Goal: Task Accomplishment & Management: Use online tool/utility

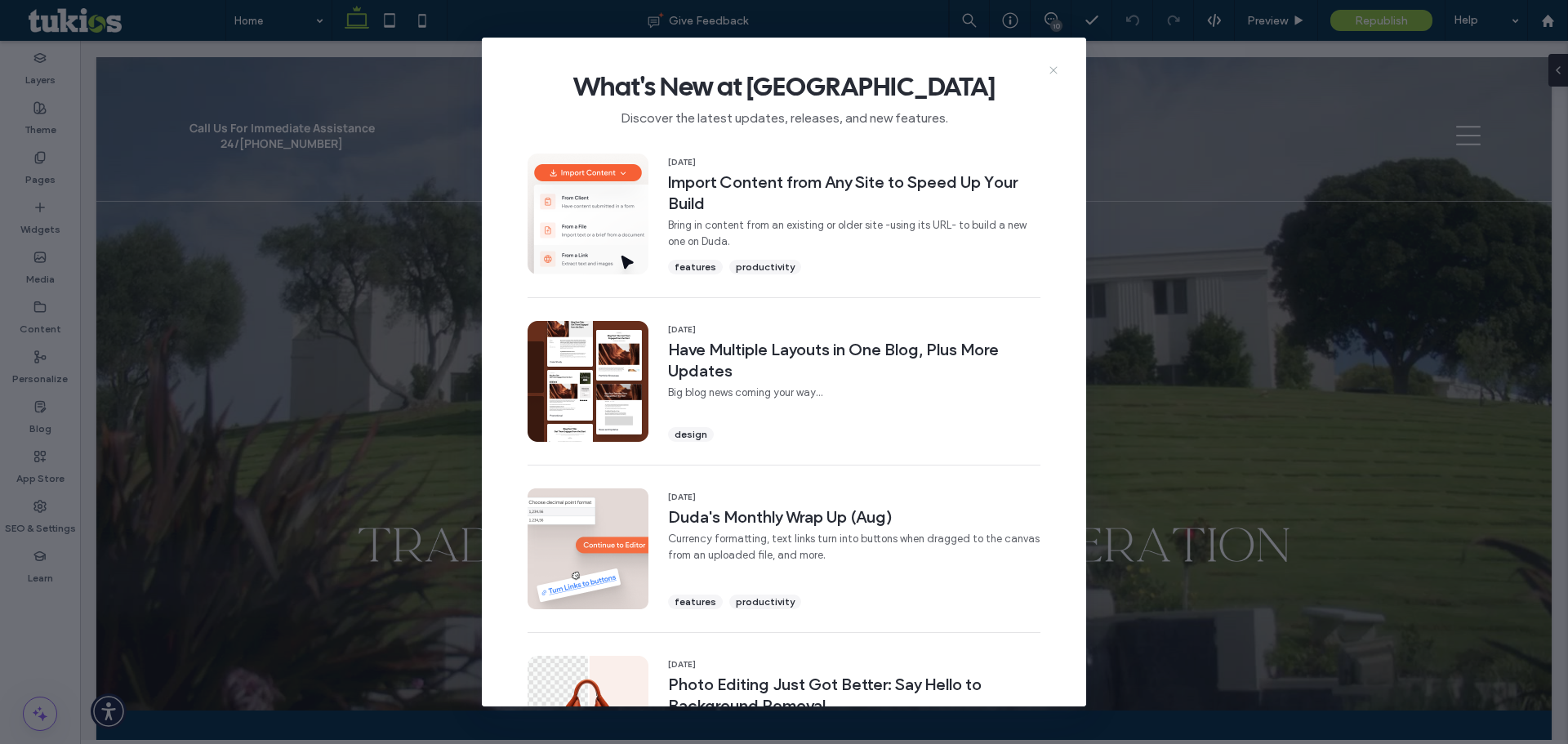
click at [1050, 73] on use at bounding box center [1052, 69] width 7 height 7
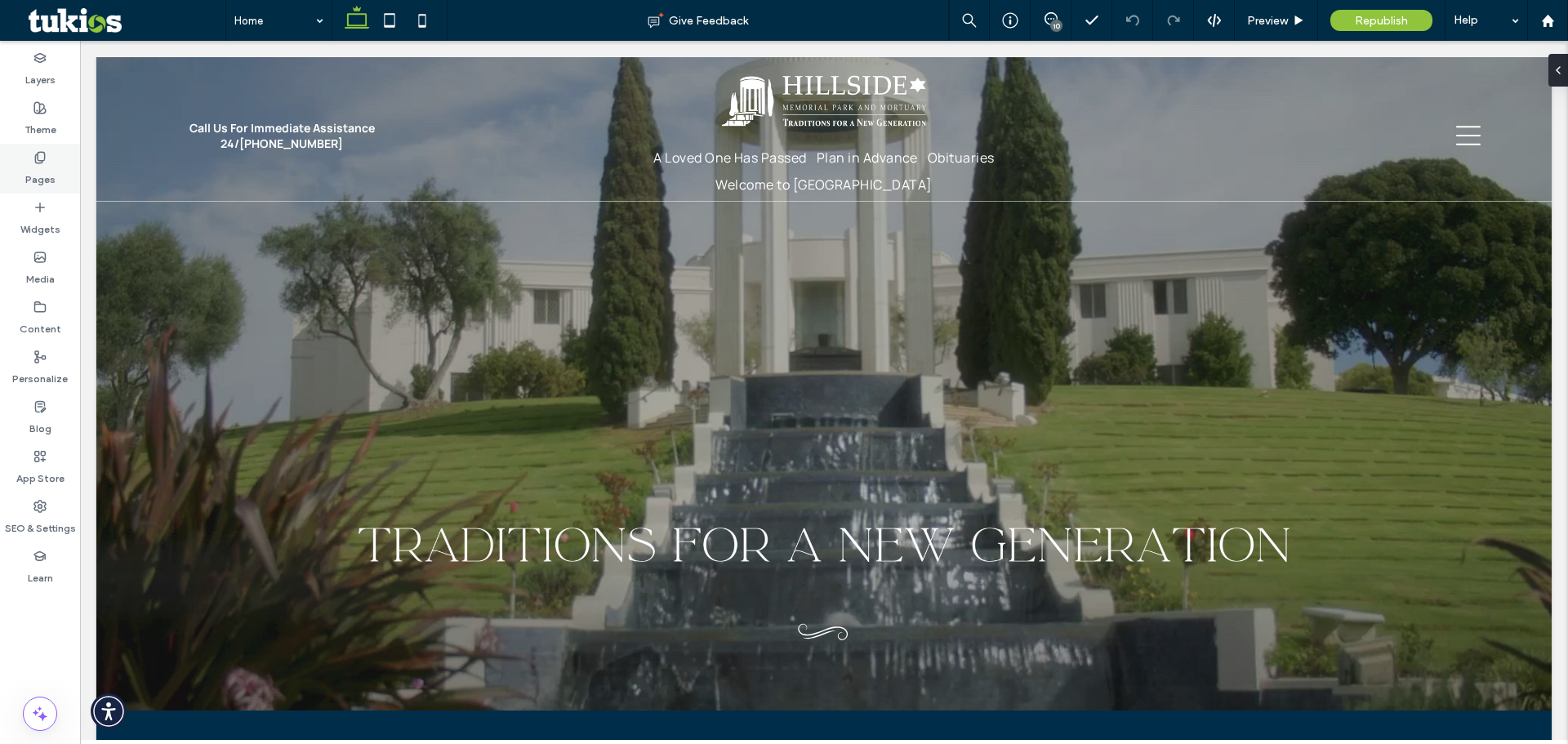
click at [48, 165] on label "Pages" at bounding box center [40, 175] width 30 height 23
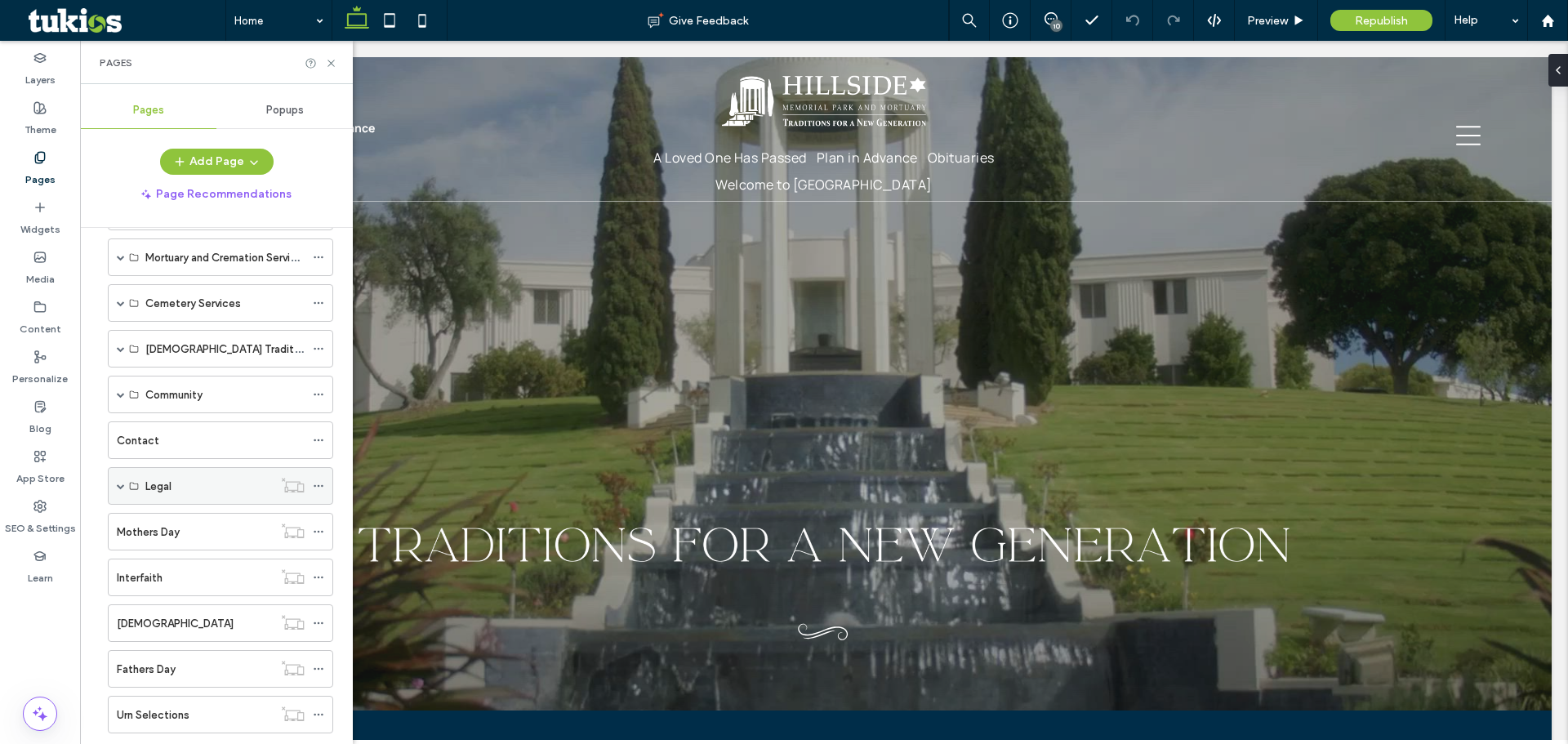
scroll to position [331, 0]
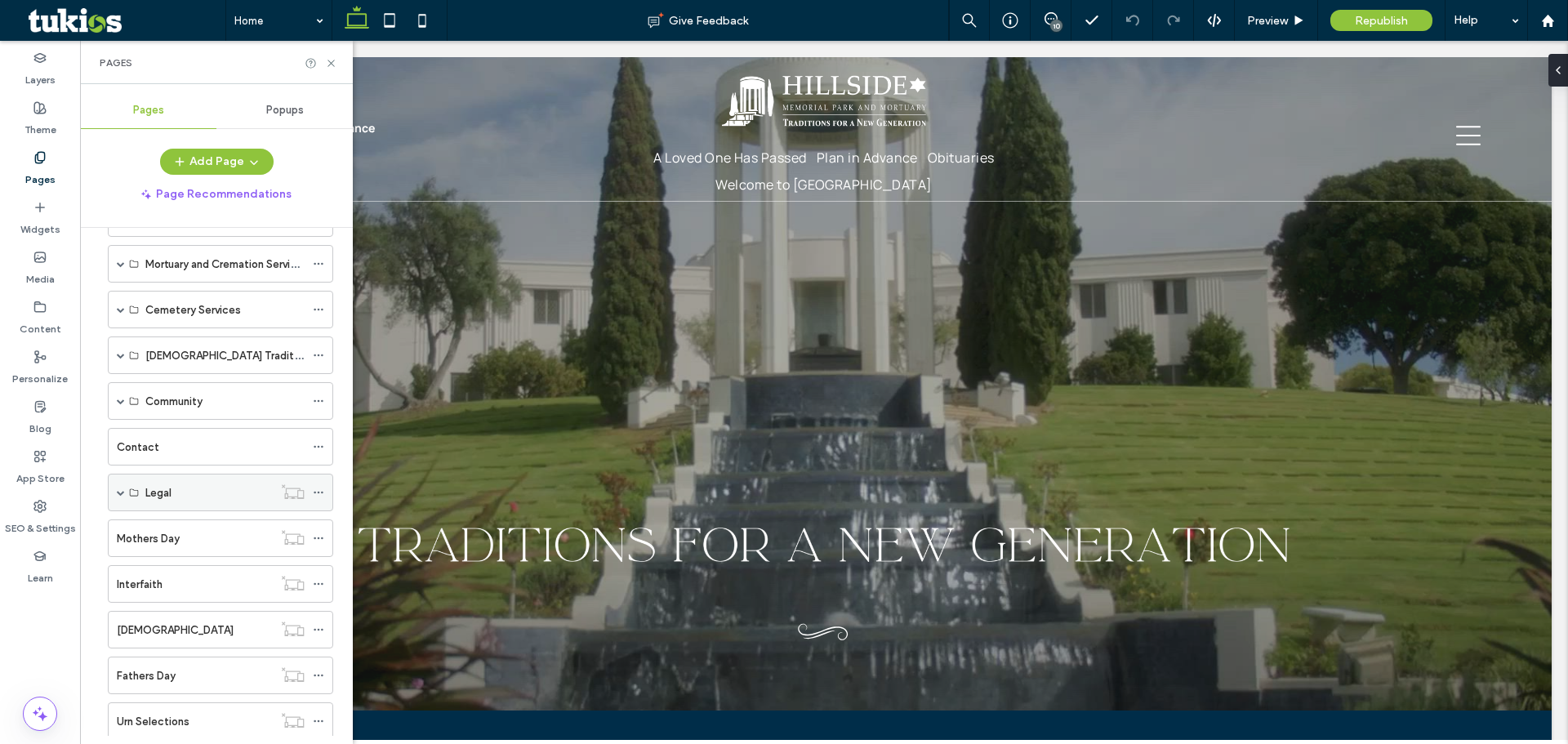
click at [119, 355] on span at bounding box center [121, 355] width 8 height 8
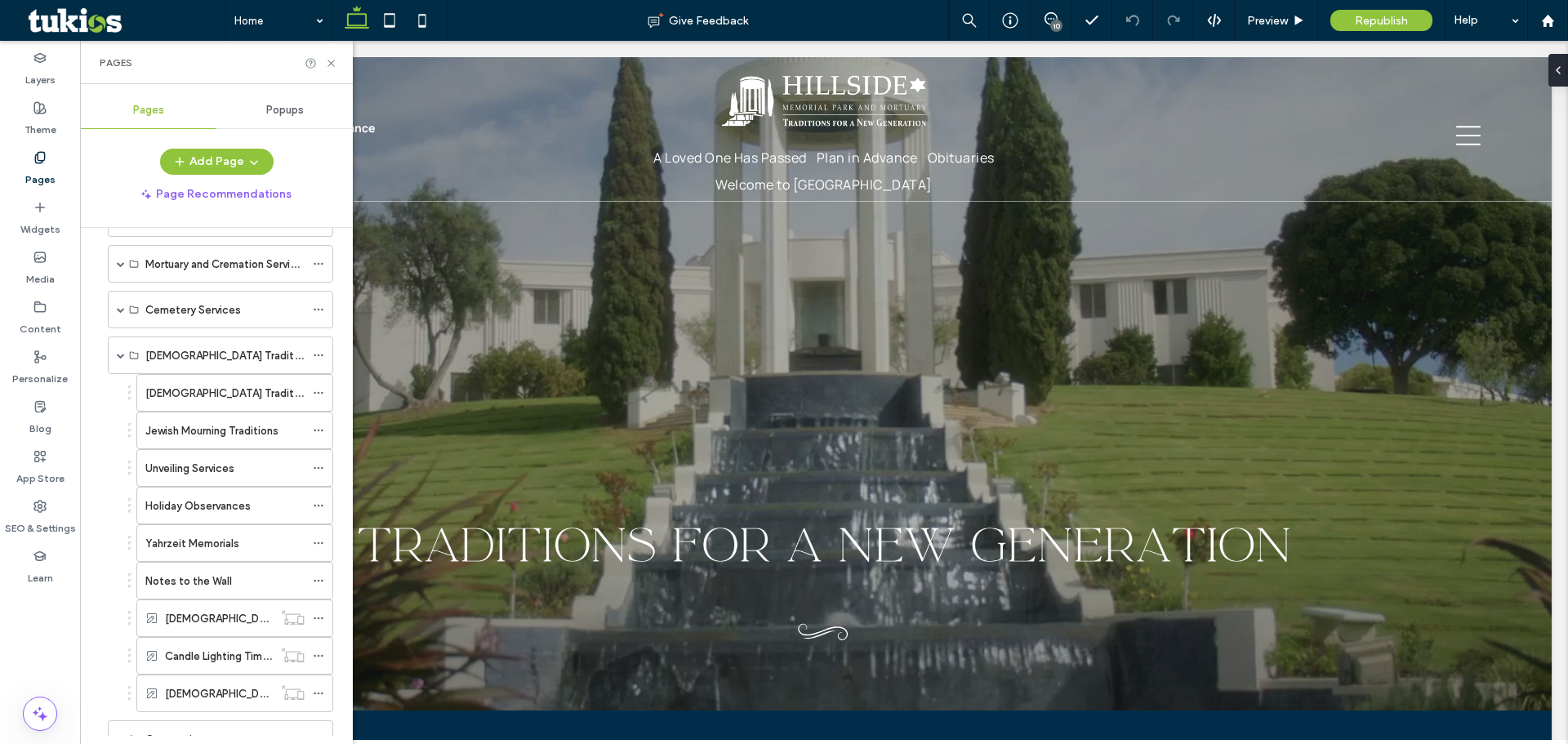
click at [119, 355] on span at bounding box center [121, 355] width 8 height 8
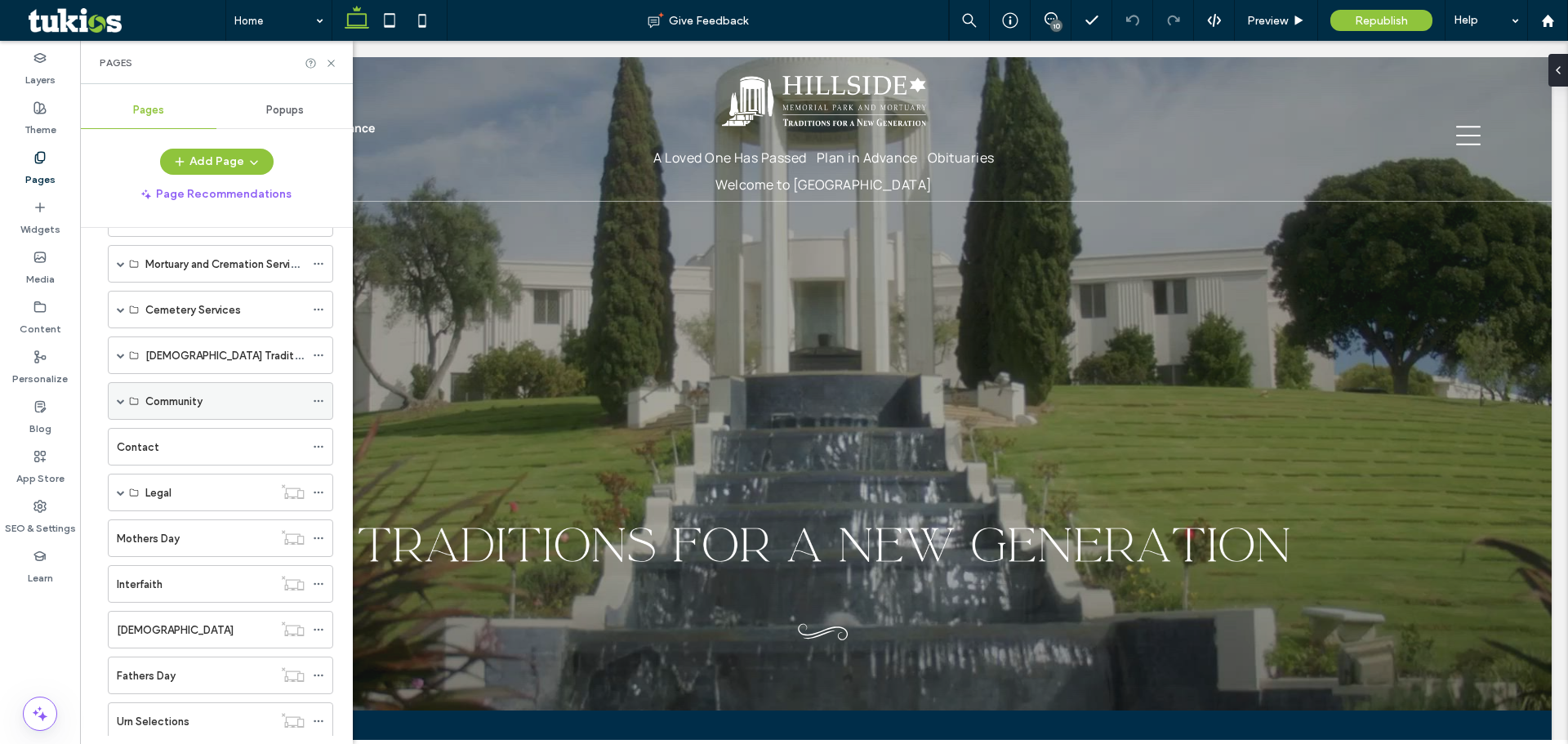
click at [120, 399] on span at bounding box center [121, 401] width 8 height 8
click at [119, 405] on span at bounding box center [121, 401] width 8 height 36
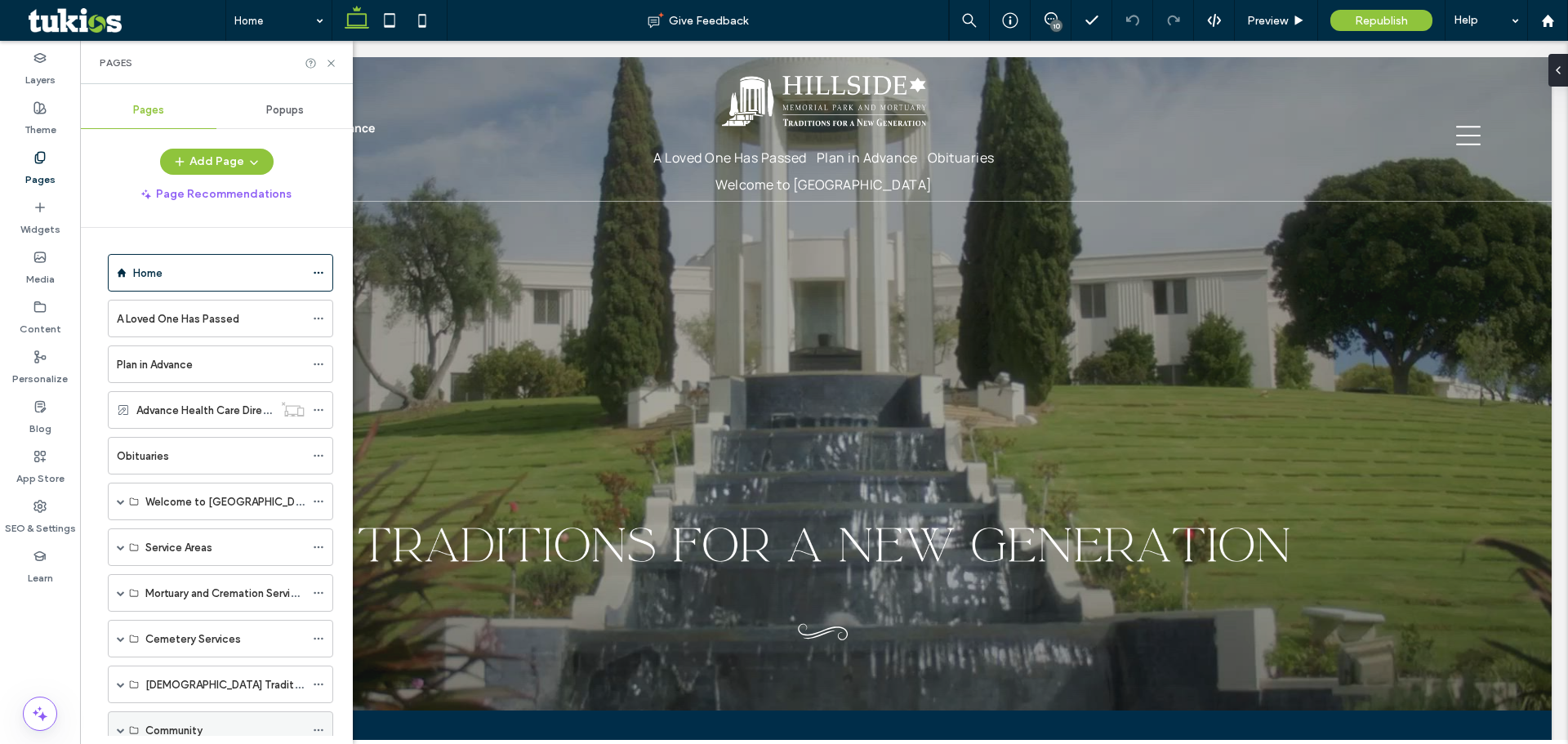
scroll to position [0, 0]
click at [222, 317] on label "A Loved One Has Passed" at bounding box center [178, 320] width 123 height 29
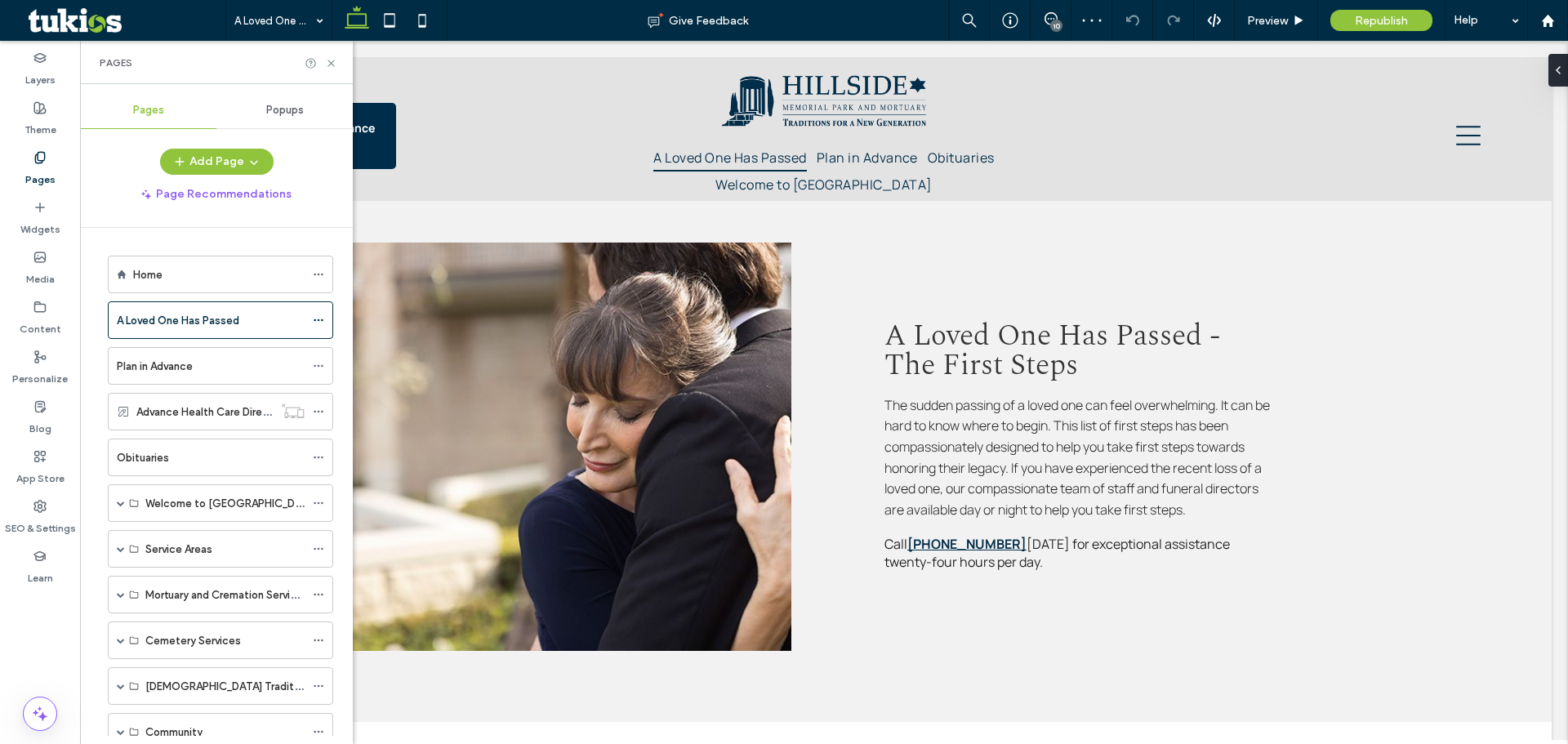
scroll to position [680, 0]
click at [334, 64] on icon at bounding box center [331, 63] width 12 height 12
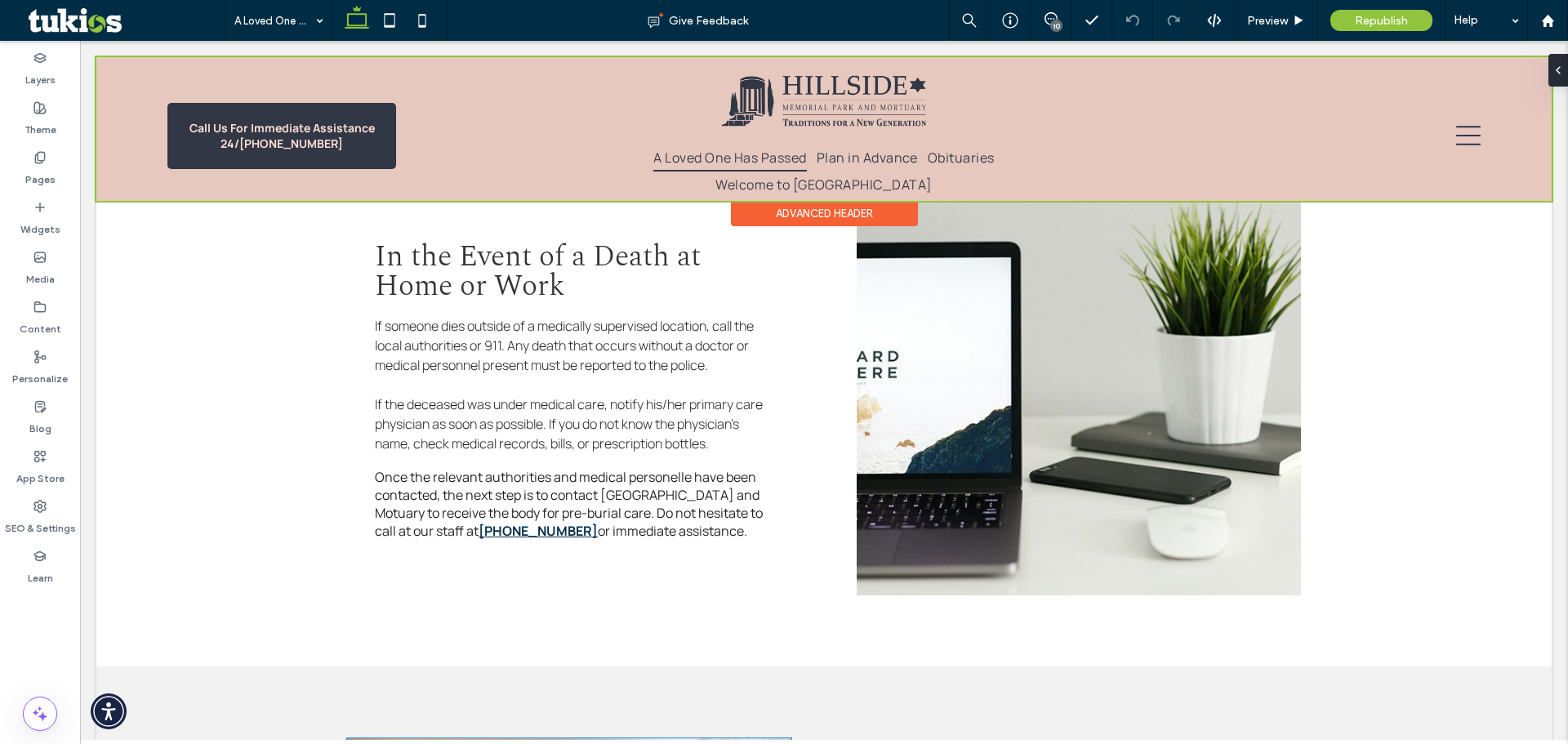
scroll to position [1225, 0]
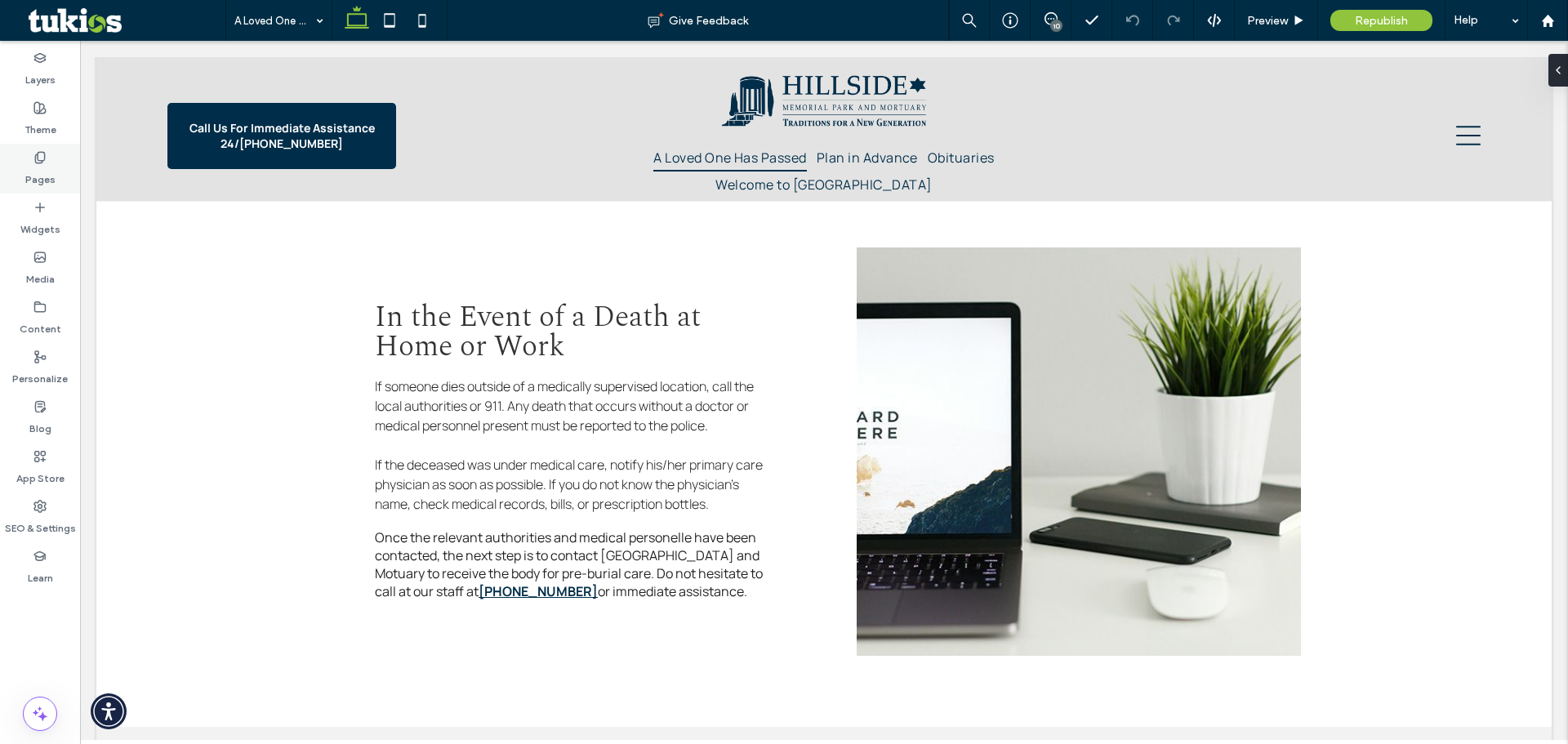
click at [37, 159] on use at bounding box center [39, 157] width 9 height 11
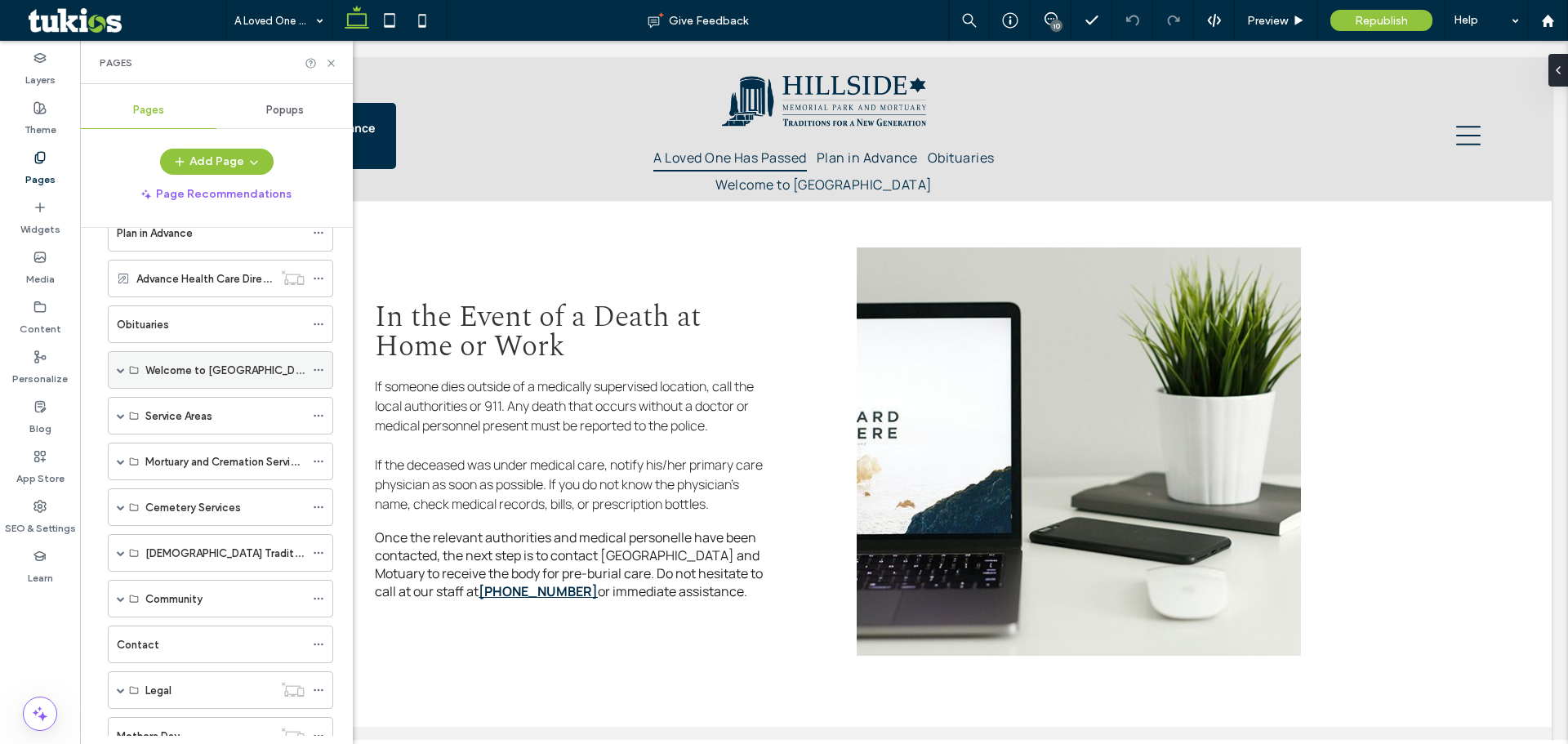
scroll to position [137, 0]
click at [118, 367] on span at bounding box center [121, 367] width 8 height 8
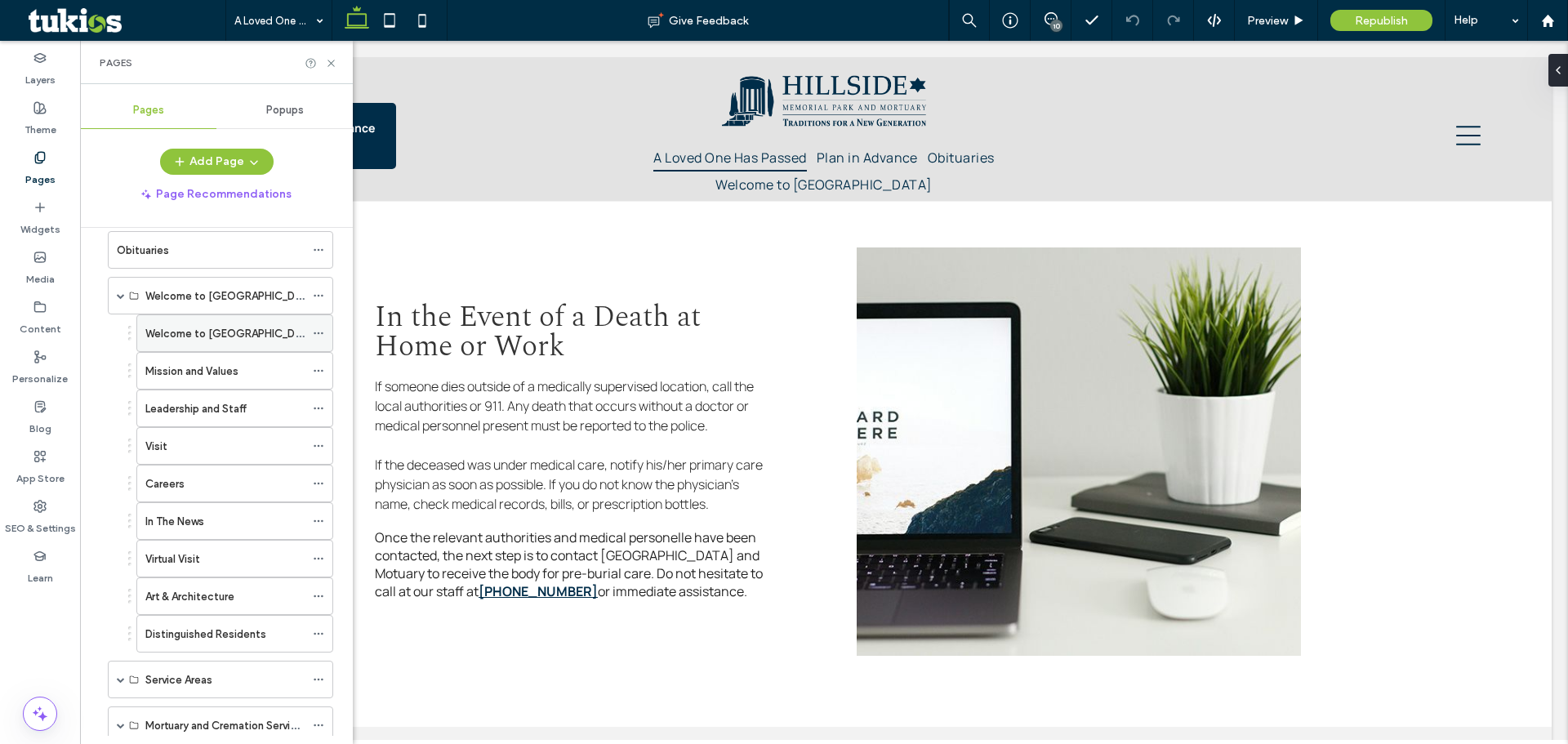
scroll to position [272, 0]
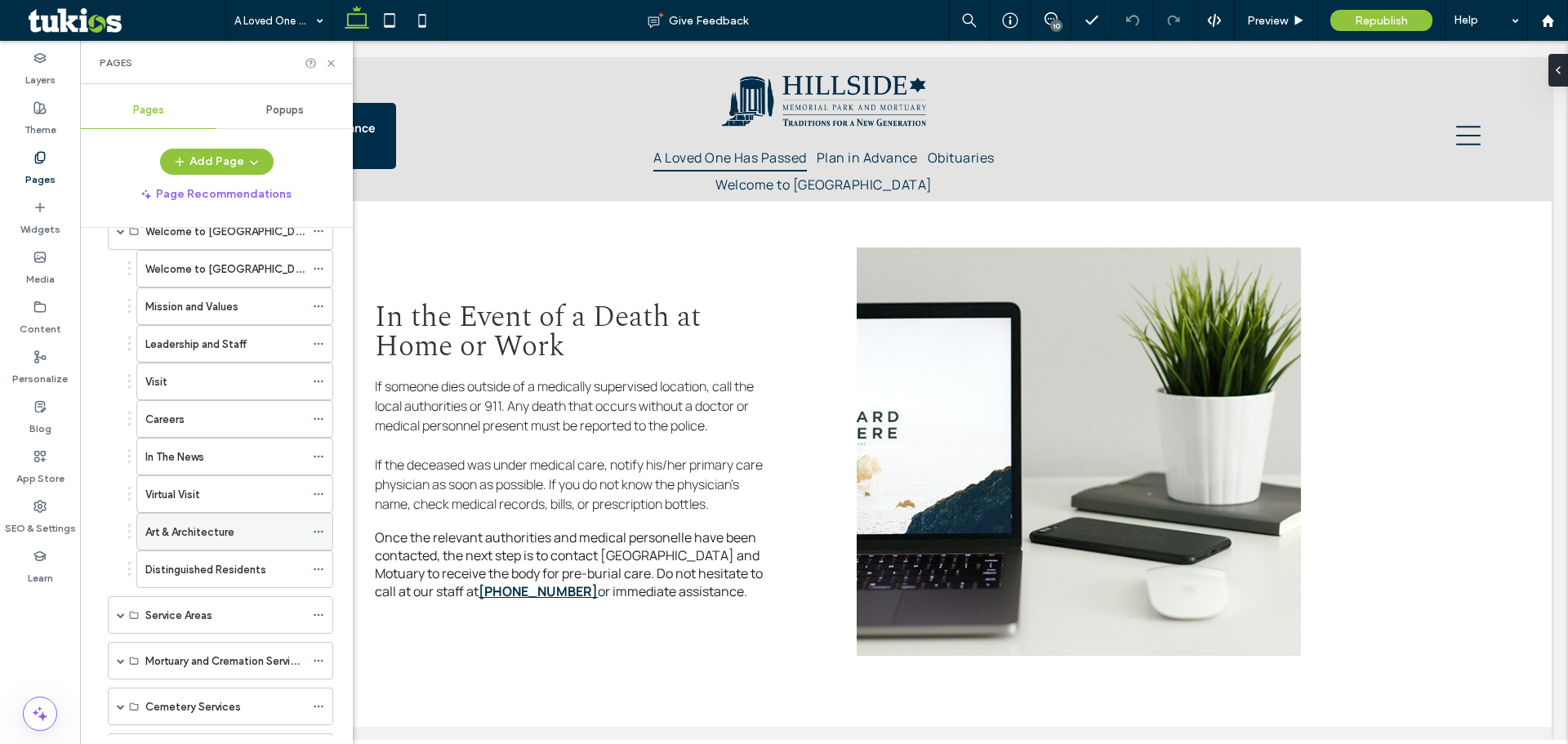
click at [229, 536] on label "Art & Architecture" at bounding box center [190, 532] width 89 height 29
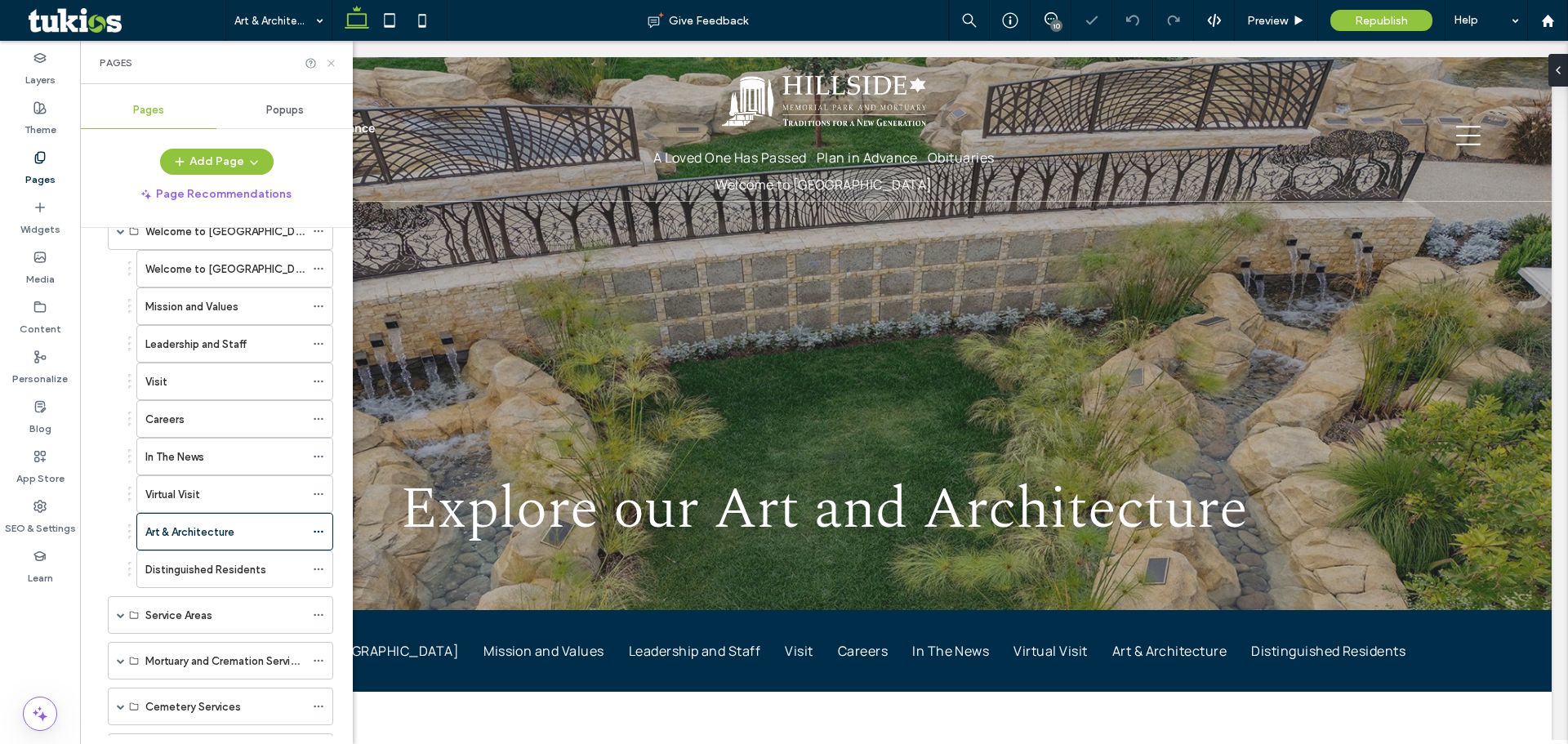
click at [327, 67] on icon at bounding box center [331, 63] width 12 height 12
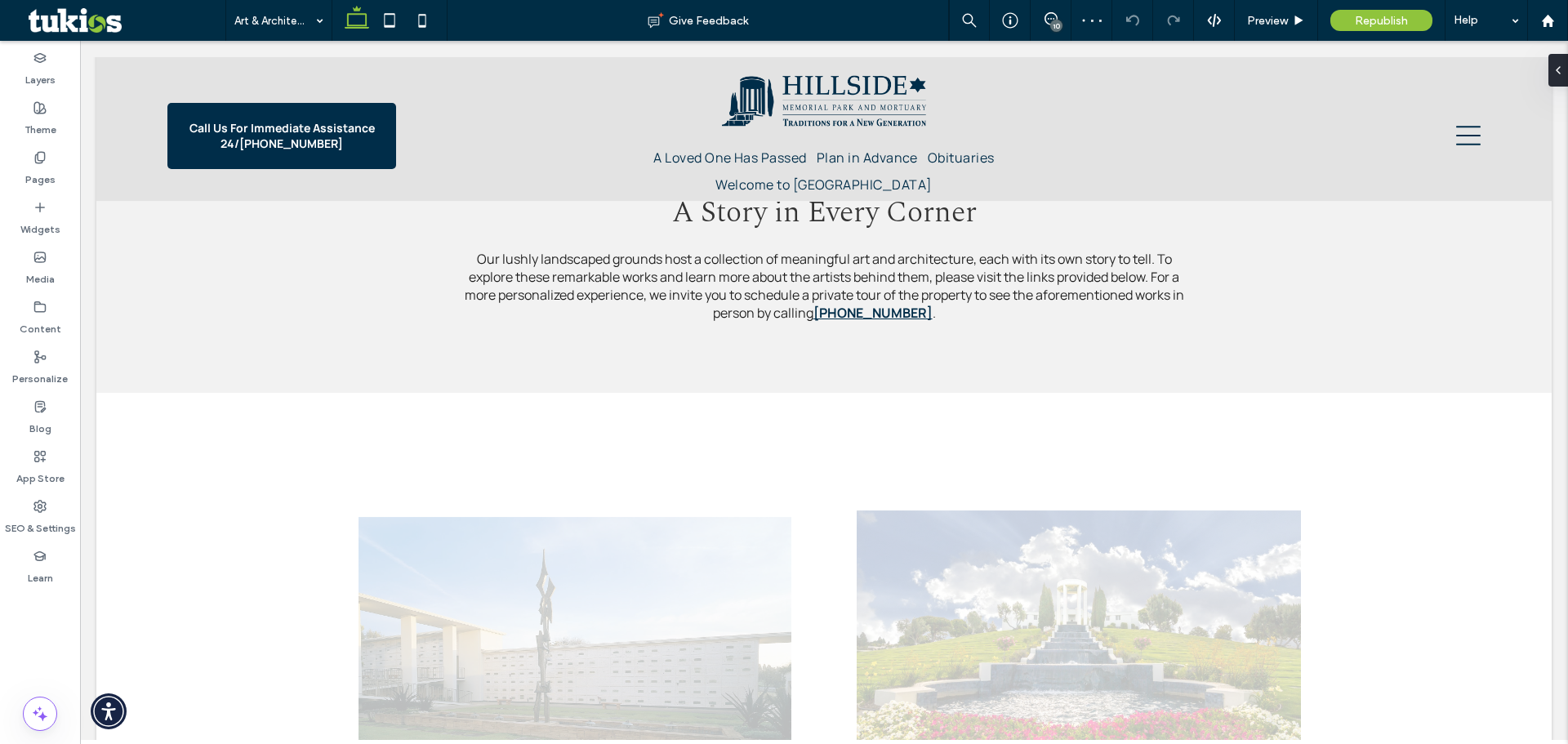
scroll to position [953, 0]
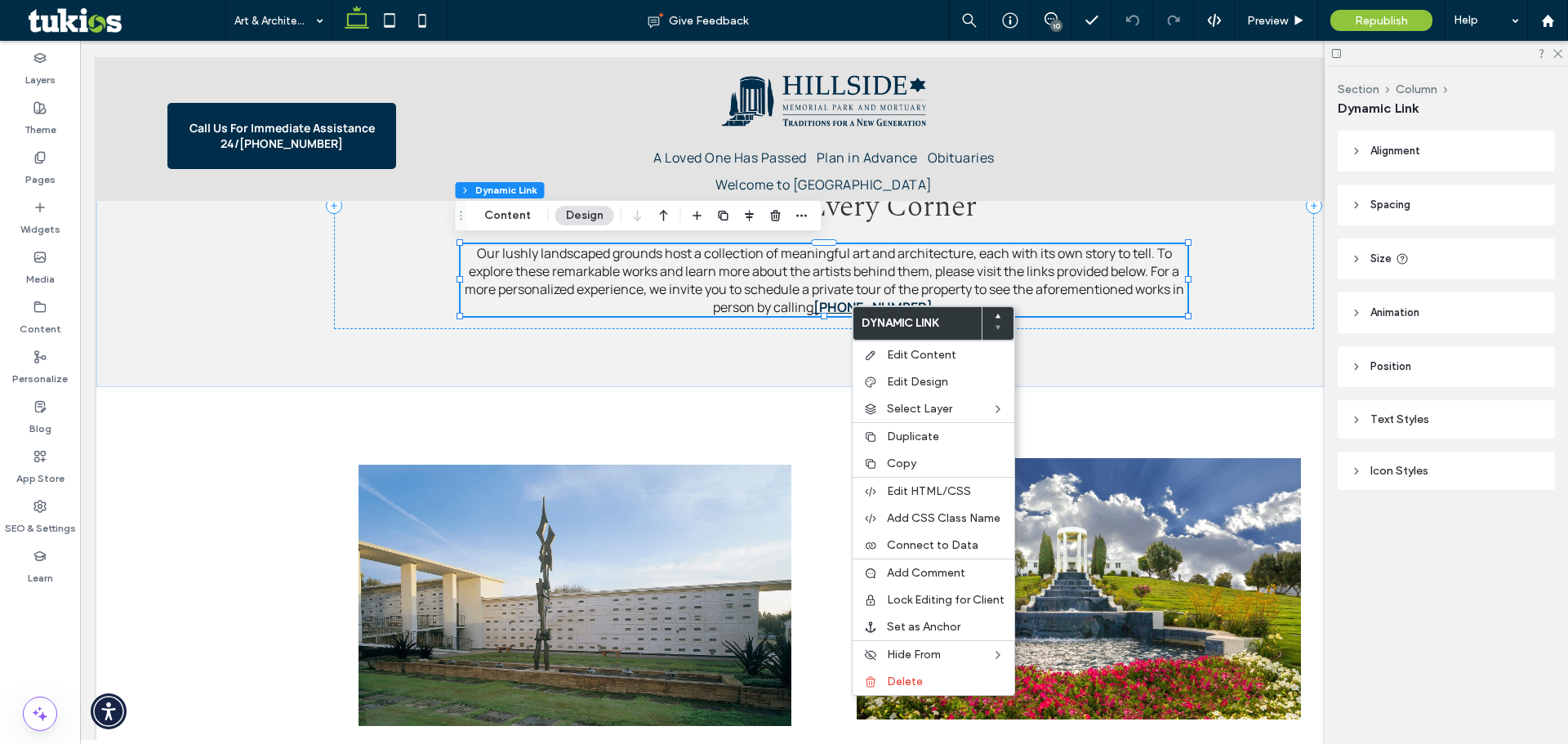
click at [862, 308] on label "Dynamic Link" at bounding box center [918, 323] width 129 height 32
click at [912, 351] on span "Edit Content" at bounding box center [922, 355] width 70 height 14
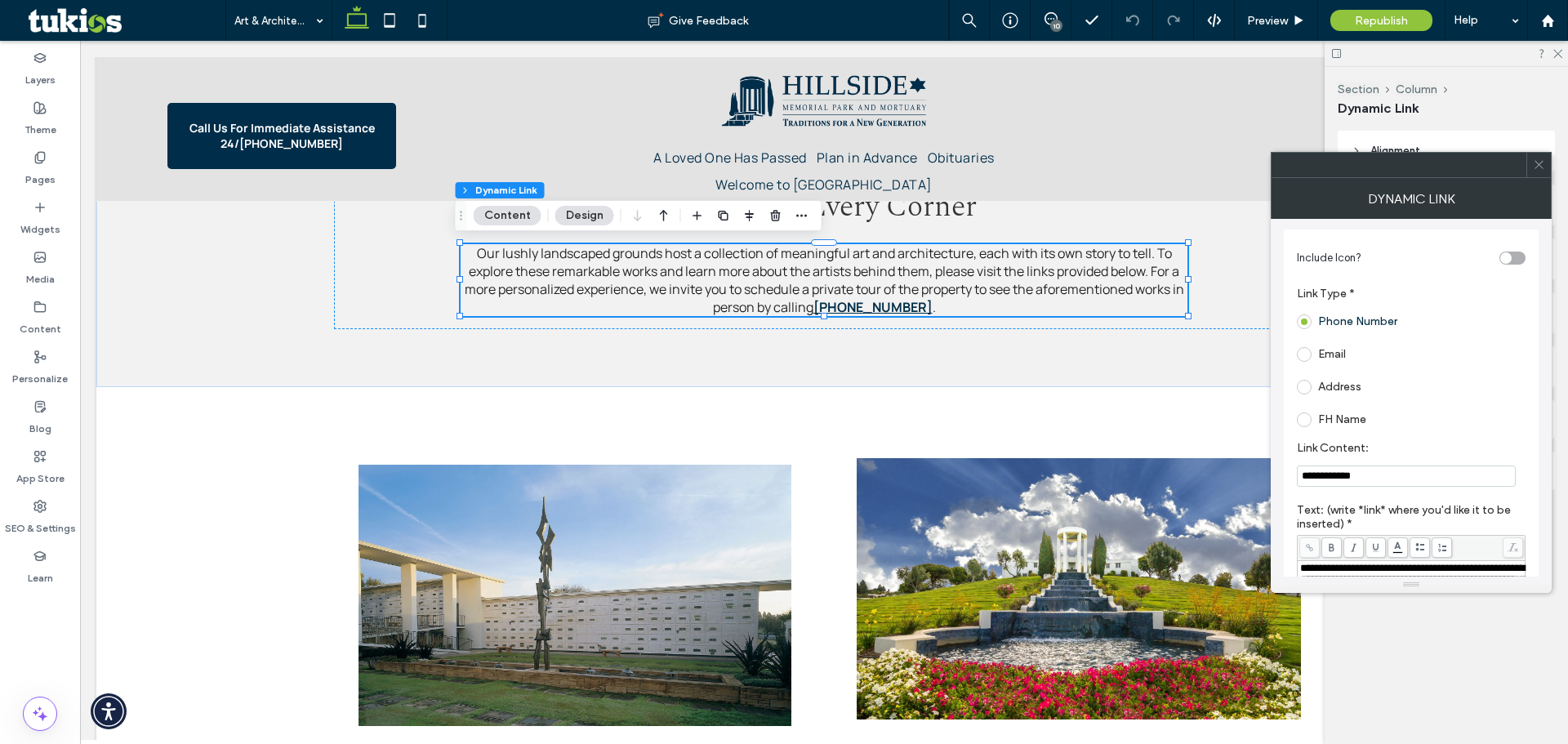
scroll to position [0, 0]
click at [1307, 322] on span at bounding box center [1304, 324] width 15 height 15
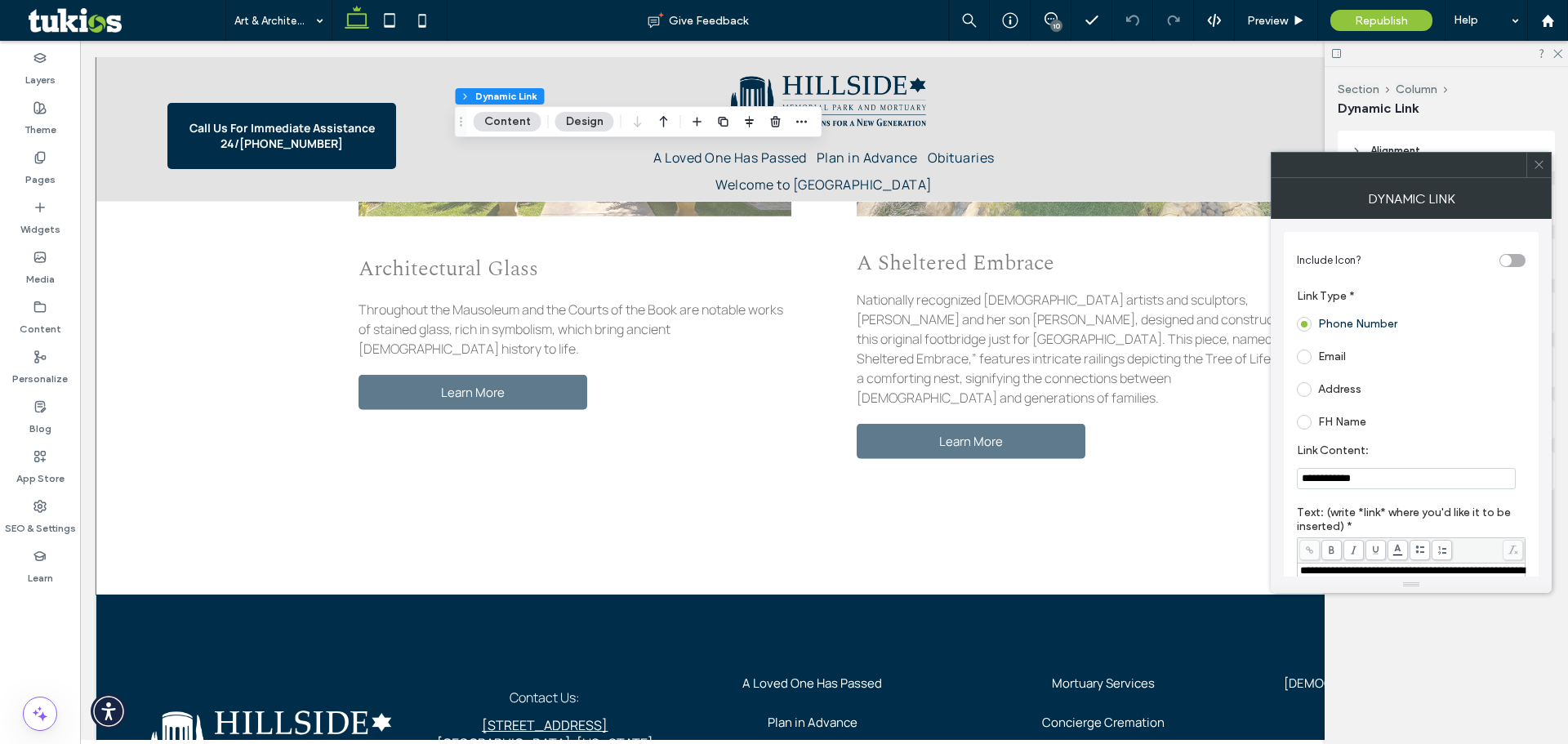
scroll to position [2987, 0]
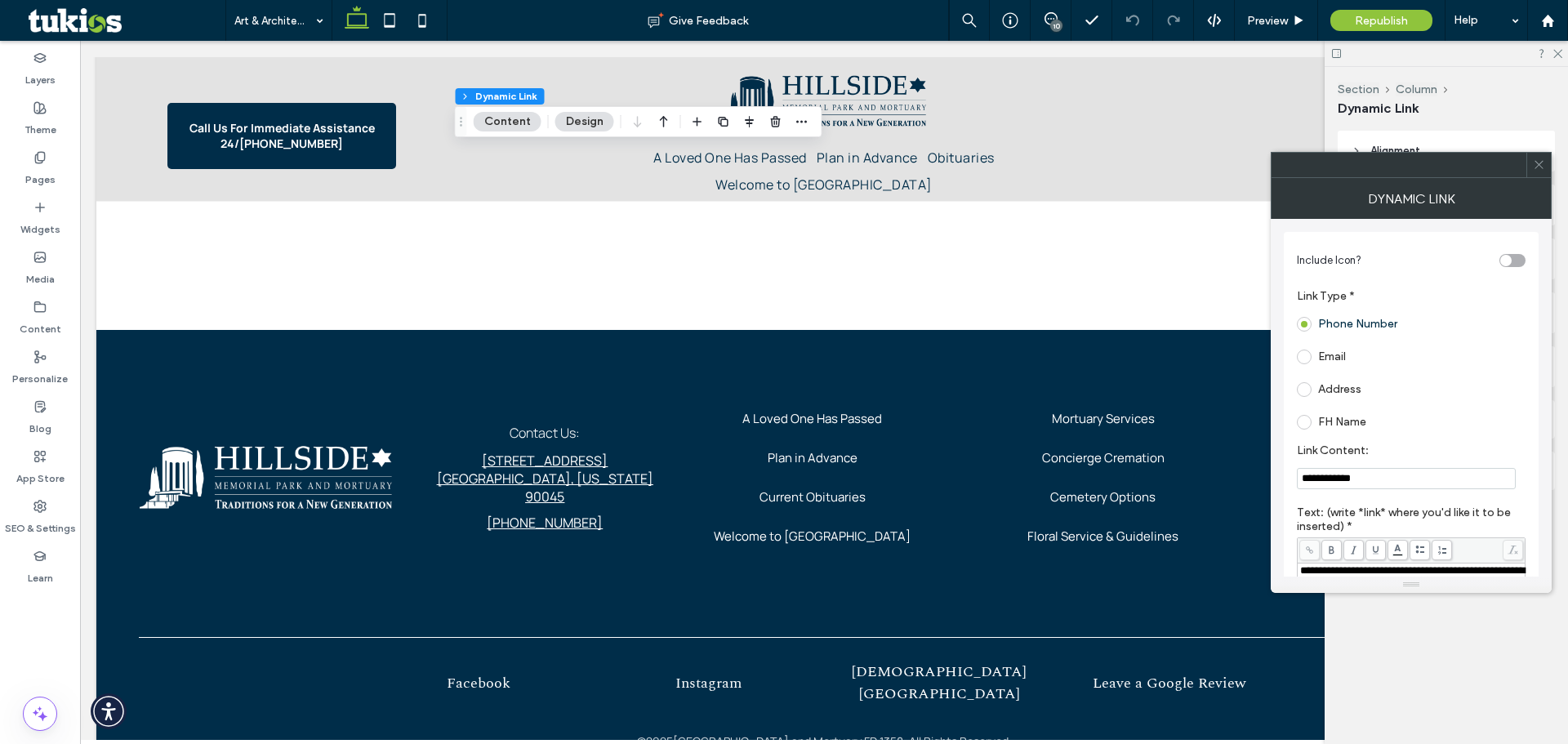
drag, startPoint x: 1393, startPoint y: 479, endPoint x: 1272, endPoint y: 482, distance: 121.0
click at [1272, 482] on div "**********" at bounding box center [1412, 398] width 281 height 358
type input "**********"
click at [1538, 170] on icon at bounding box center [1539, 164] width 12 height 12
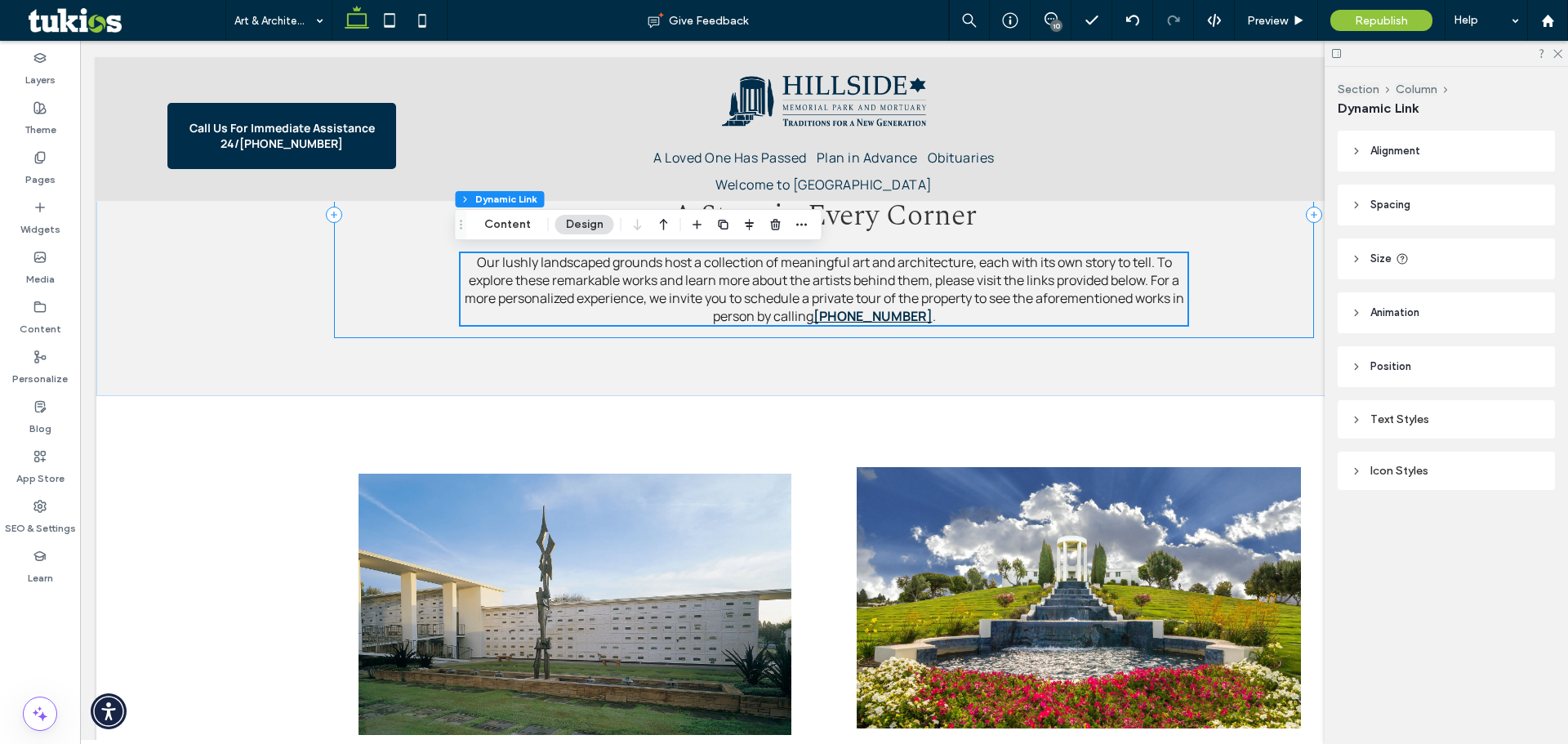
scroll to position [808, 0]
